Goal: Task Accomplishment & Management: Complete application form

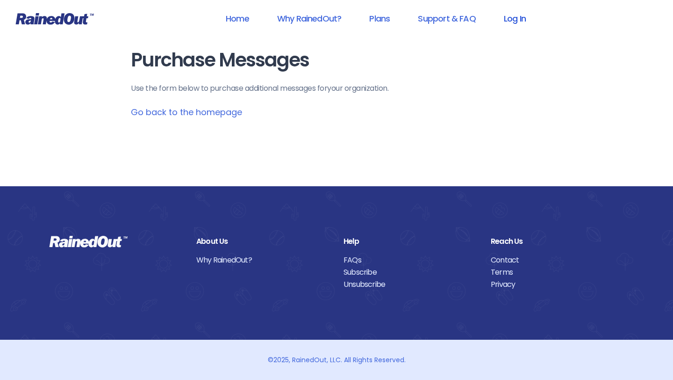
click at [523, 16] on link "Log In" at bounding box center [515, 18] width 46 height 21
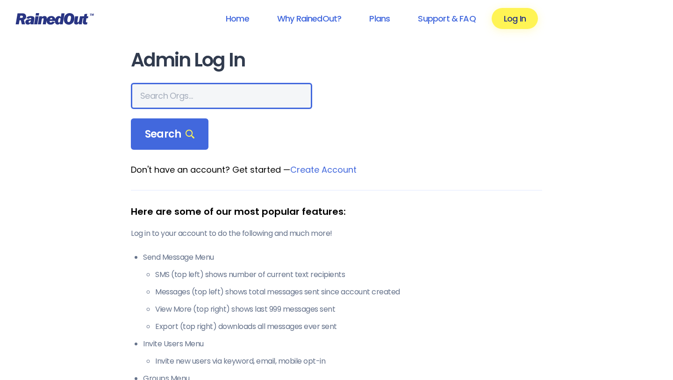
click at [191, 99] on input "text" at bounding box center [221, 96] width 181 height 26
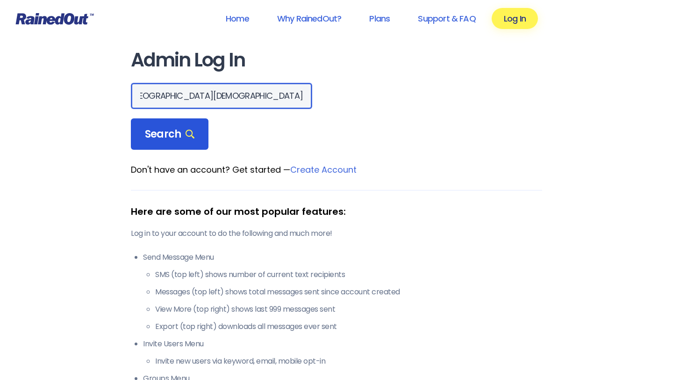
type input "[GEOGRAPHIC_DATA][DEMOGRAPHIC_DATA]"
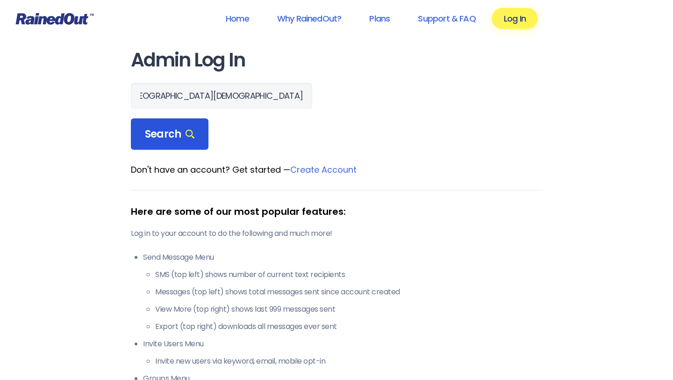
click at [165, 136] on span "Search" at bounding box center [170, 134] width 50 height 13
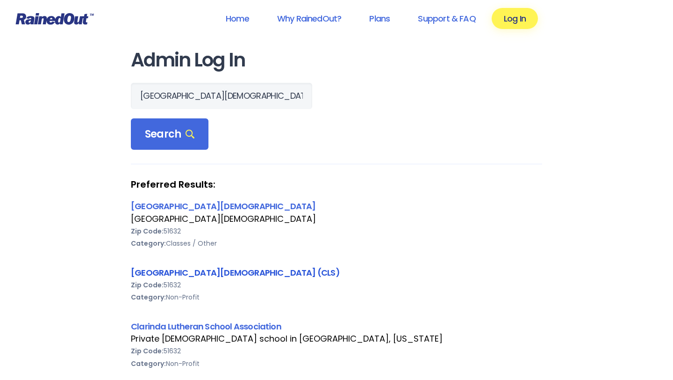
click at [208, 272] on link "[GEOGRAPHIC_DATA][DEMOGRAPHIC_DATA] (CLS)" at bounding box center [235, 272] width 209 height 12
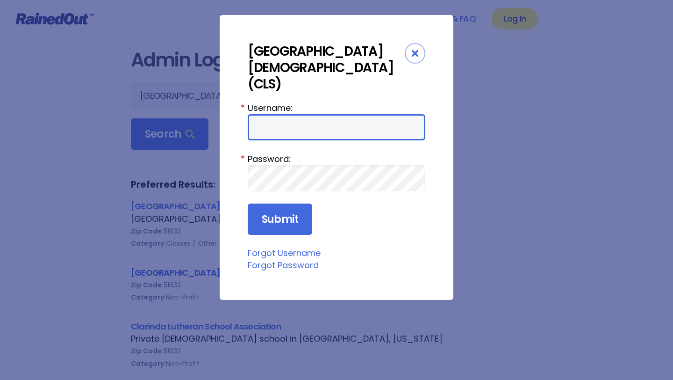
type input "LavetaC"
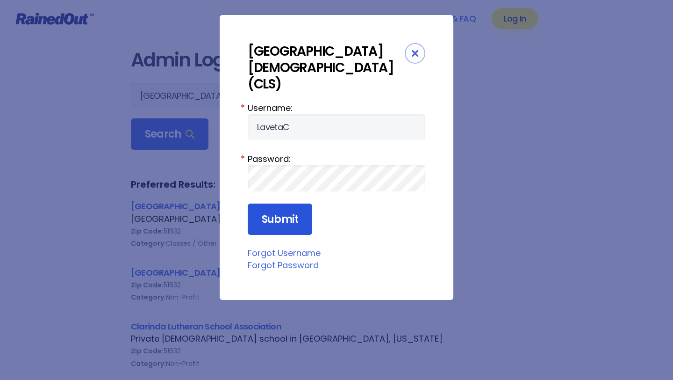
click at [288, 206] on input "Submit" at bounding box center [280, 219] width 64 height 32
